Goal: Task Accomplishment & Management: Manage account settings

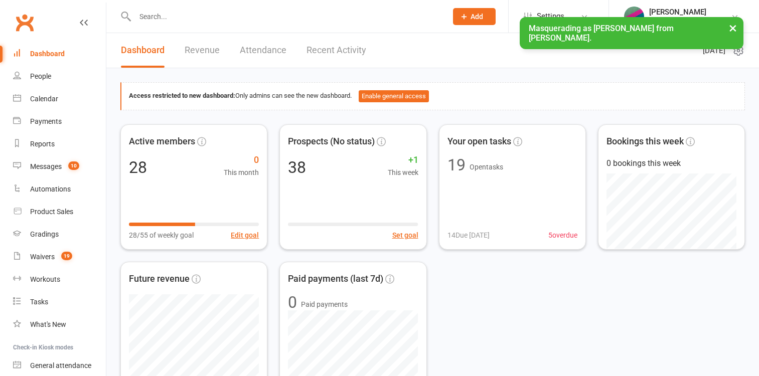
click at [45, 123] on div "Payments" at bounding box center [46, 121] width 32 height 8
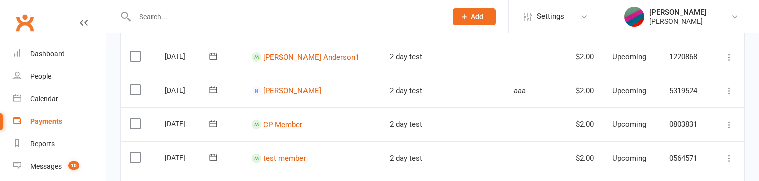
scroll to position [153, 0]
click at [133, 88] on label at bounding box center [137, 89] width 14 height 10
click at [133, 84] on input "checkbox" at bounding box center [133, 84] width 7 height 0
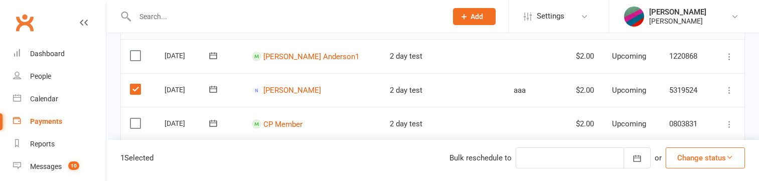
click at [136, 123] on label at bounding box center [137, 123] width 14 height 10
click at [136, 118] on input "checkbox" at bounding box center [133, 118] width 7 height 0
click at [697, 159] on button "Change status" at bounding box center [705, 158] width 79 height 21
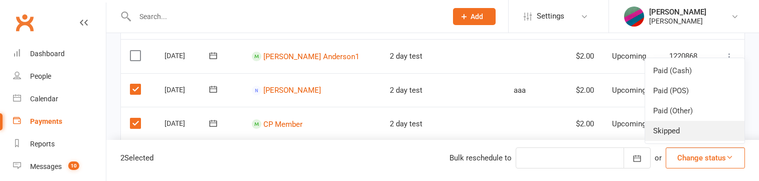
click at [685, 129] on link "Skipped" at bounding box center [694, 131] width 99 height 20
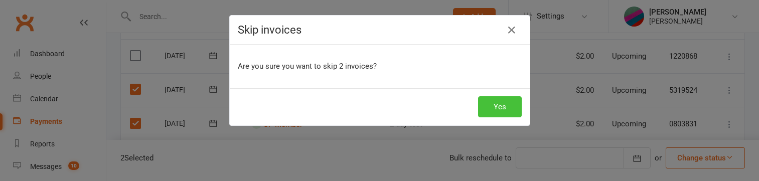
click at [498, 106] on button "Yes" at bounding box center [500, 106] width 44 height 21
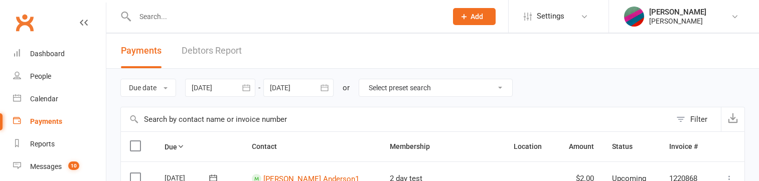
scroll to position [0, 0]
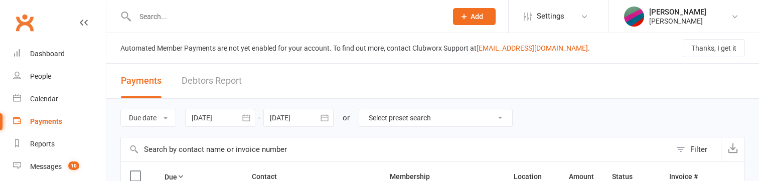
click at [230, 118] on div at bounding box center [220, 118] width 70 height 18
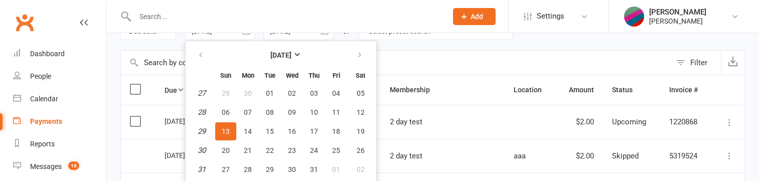
scroll to position [66, 0]
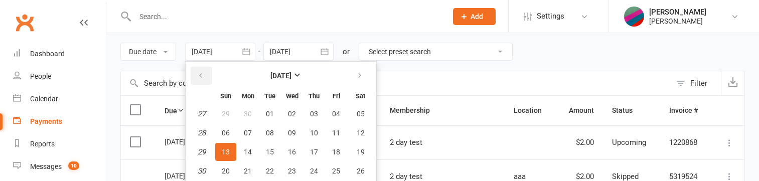
click at [203, 76] on icon "button" at bounding box center [200, 76] width 7 height 8
click at [225, 132] on span "04" at bounding box center [226, 133] width 8 height 8
type input "[DATE]"
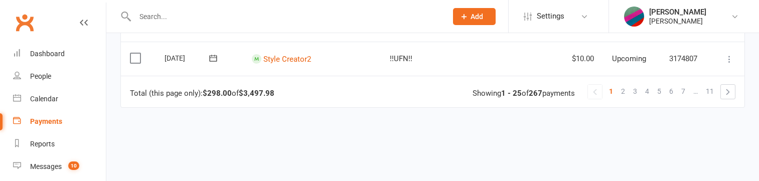
scroll to position [958, 0]
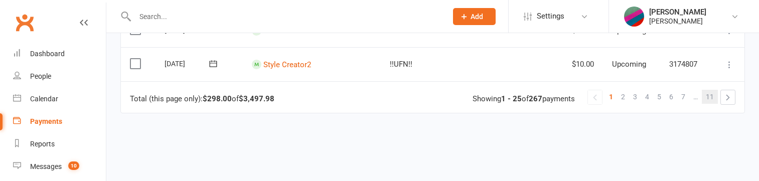
click at [711, 91] on span "11" at bounding box center [710, 97] width 8 height 14
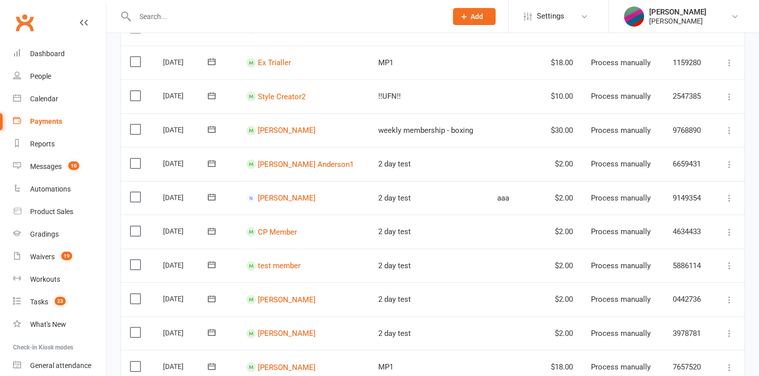
scroll to position [315, 0]
click at [731, 165] on icon at bounding box center [730, 166] width 10 height 10
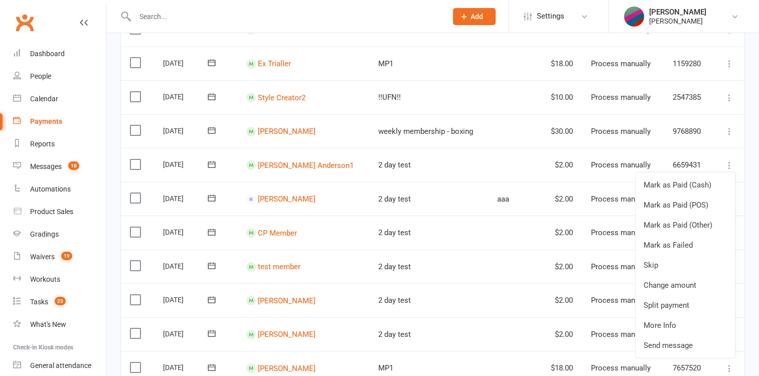
click at [705, 58] on td "1159280" at bounding box center [688, 64] width 49 height 34
